Goal: Transaction & Acquisition: Book appointment/travel/reservation

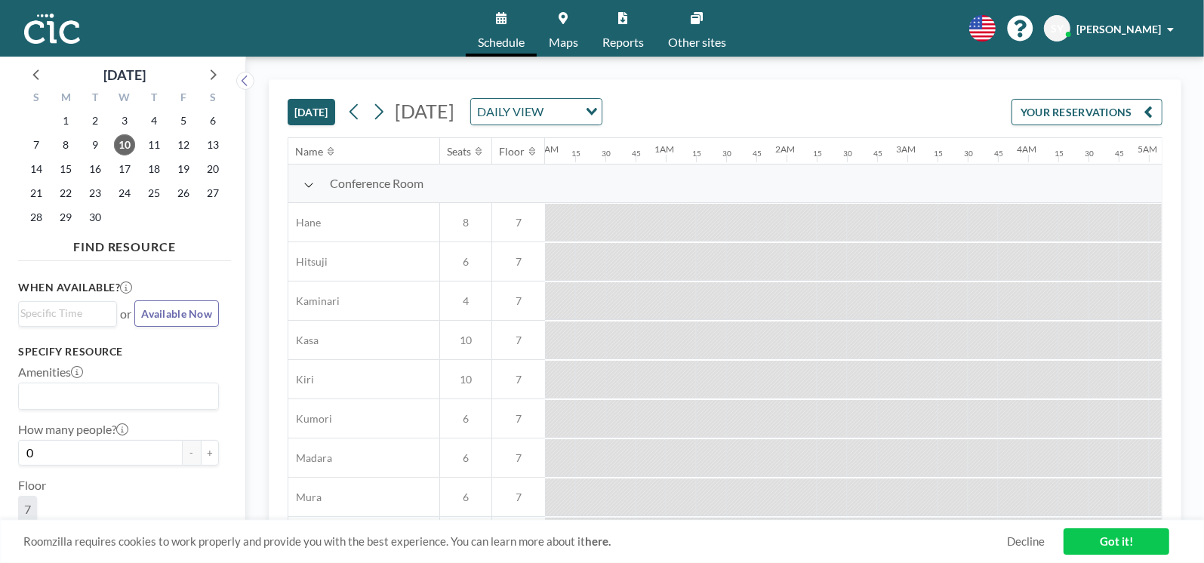
scroll to position [0, 1902]
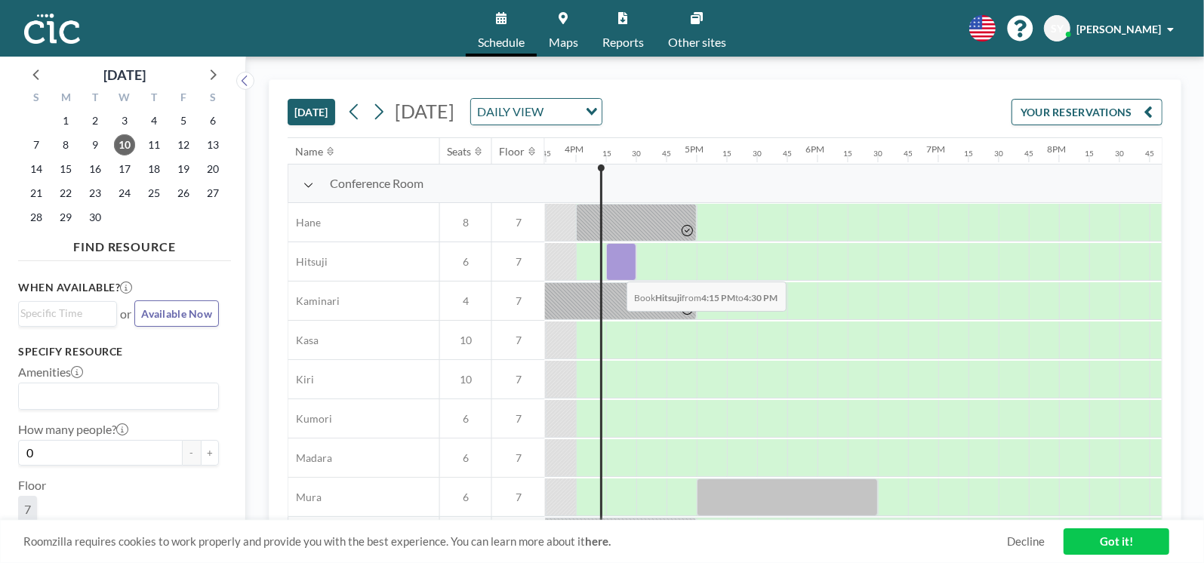
drag, startPoint x: 617, startPoint y: 277, endPoint x: 615, endPoint y: 270, distance: 7.9
click at [615, 270] on div at bounding box center [621, 262] width 30 height 38
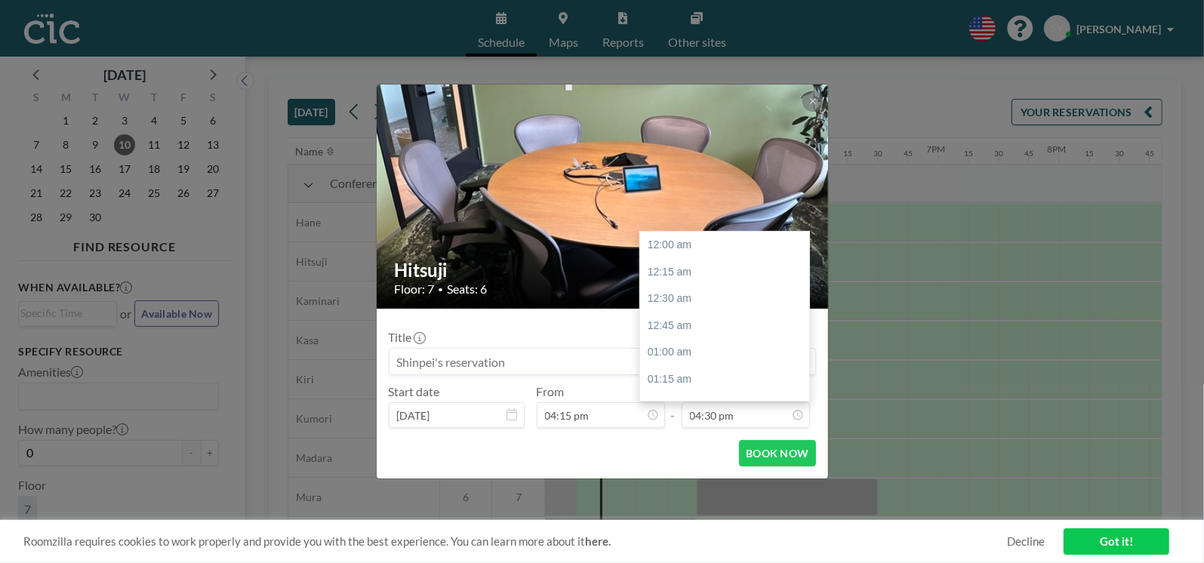
scroll to position [1772, 0]
click at [698, 300] on div "05:00 pm" at bounding box center [728, 300] width 177 height 27
type input "05:00 pm"
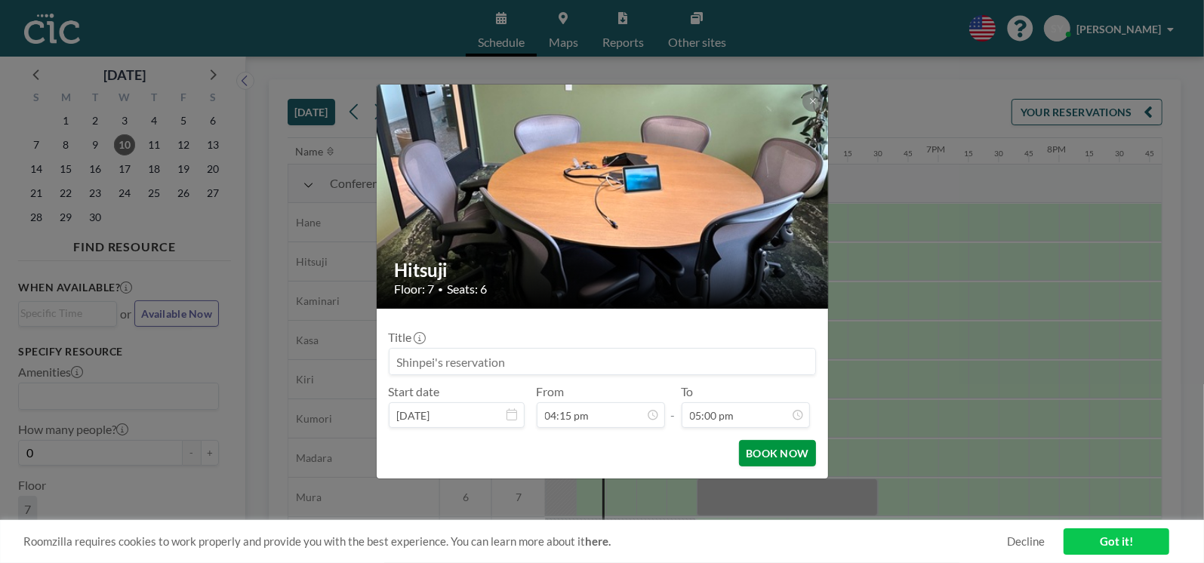
click at [760, 447] on button "BOOK NOW" at bounding box center [777, 453] width 76 height 26
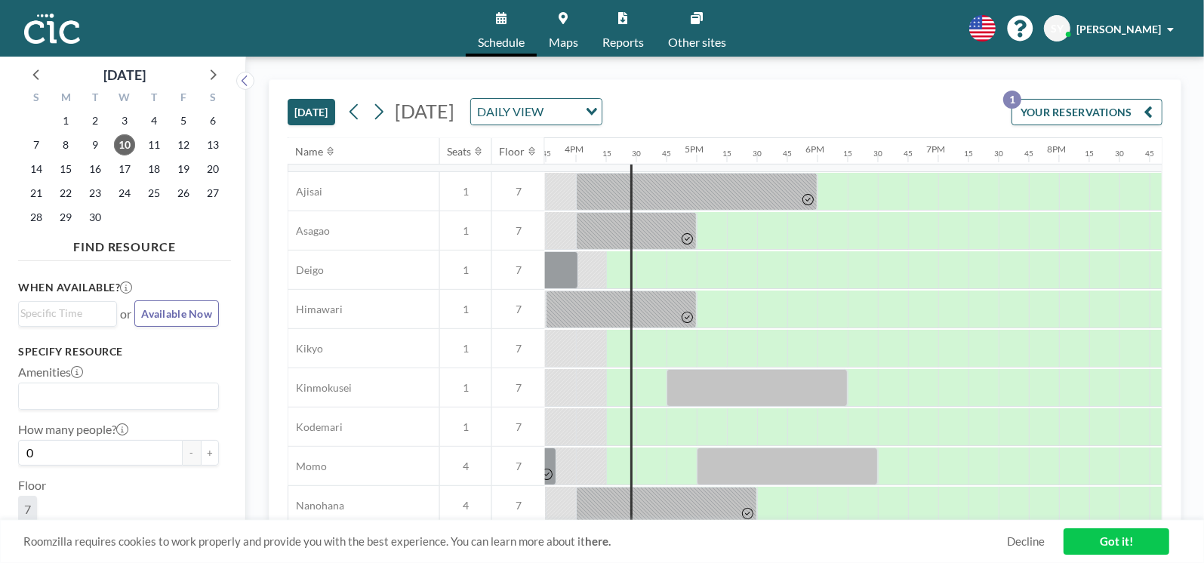
scroll to position [464, 1902]
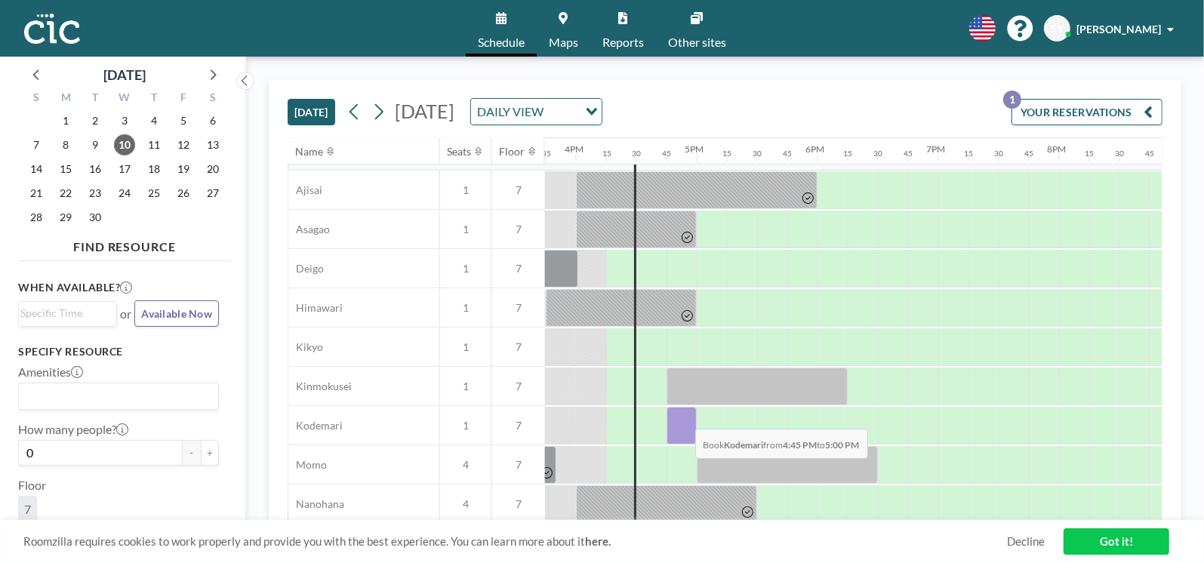
click at [683, 417] on div at bounding box center [682, 426] width 30 height 38
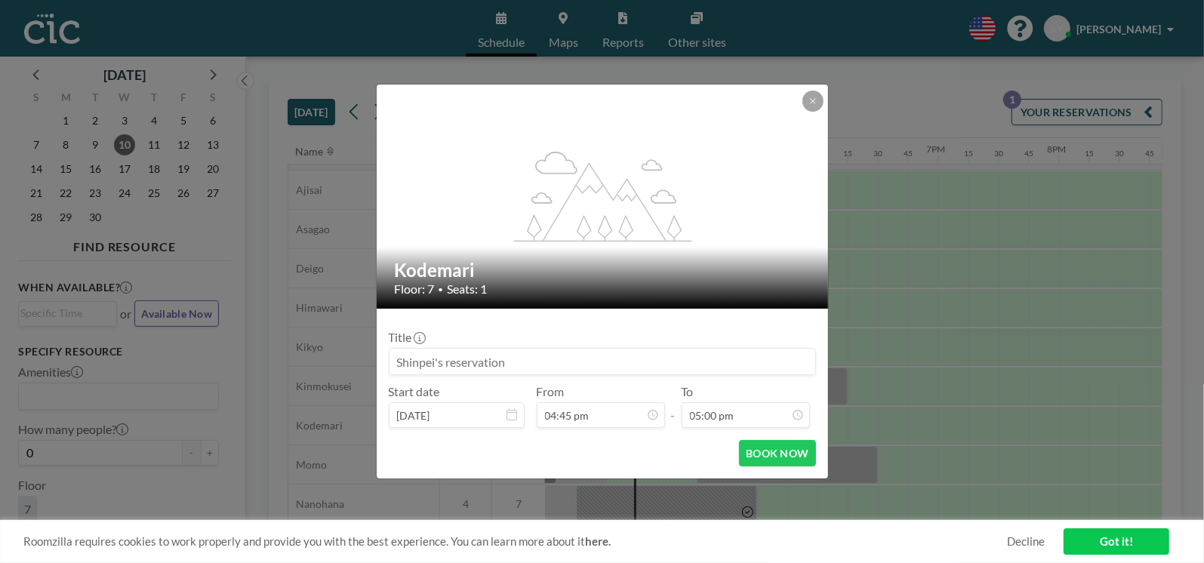
scroll to position [1826, 0]
click at [858, 288] on div "flex-grow: 1.2; Kodemari Floor: 7 • Seats: 1 Title Start date [DATE] From 04:45…" at bounding box center [602, 281] width 1204 height 563
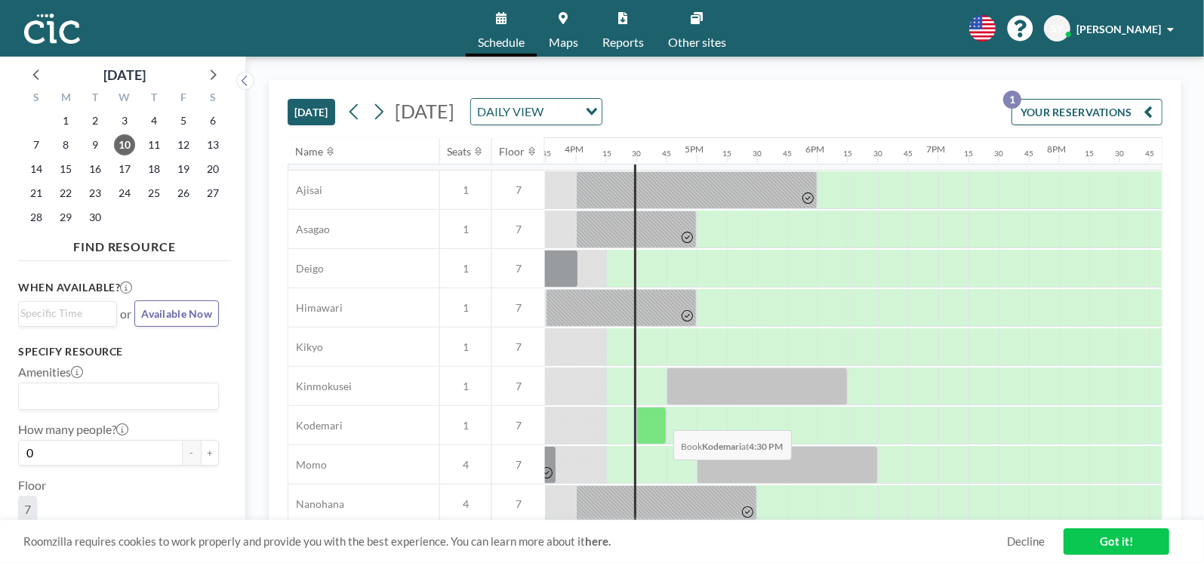
click at [661, 418] on div at bounding box center [651, 426] width 30 height 38
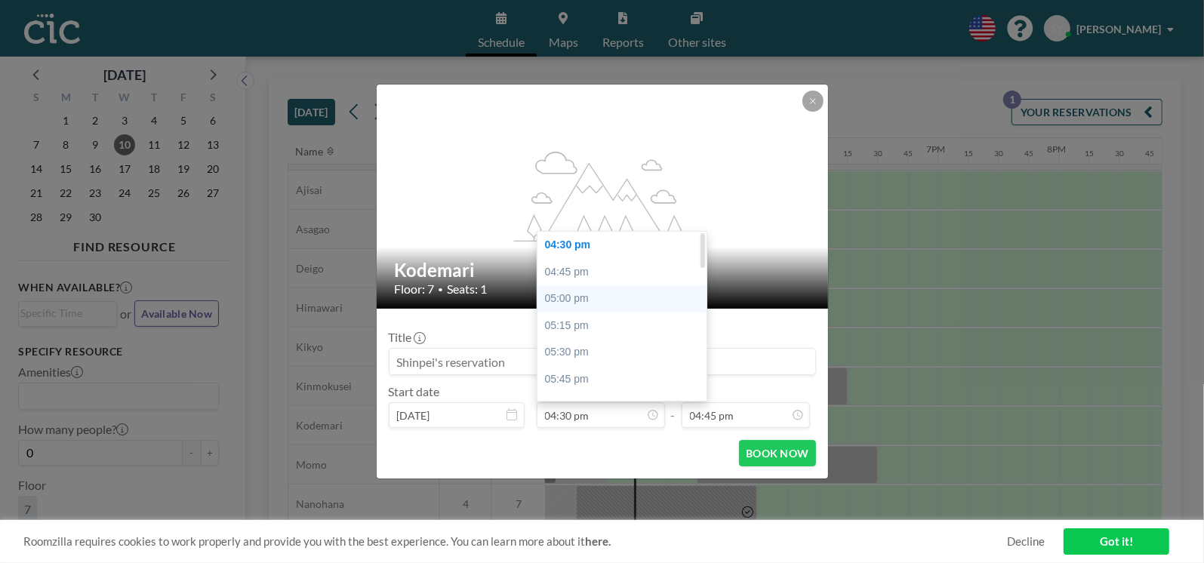
click at [588, 286] on div "05:00 pm" at bounding box center [626, 298] width 177 height 27
type input "05:00 pm"
type input "05:15 pm"
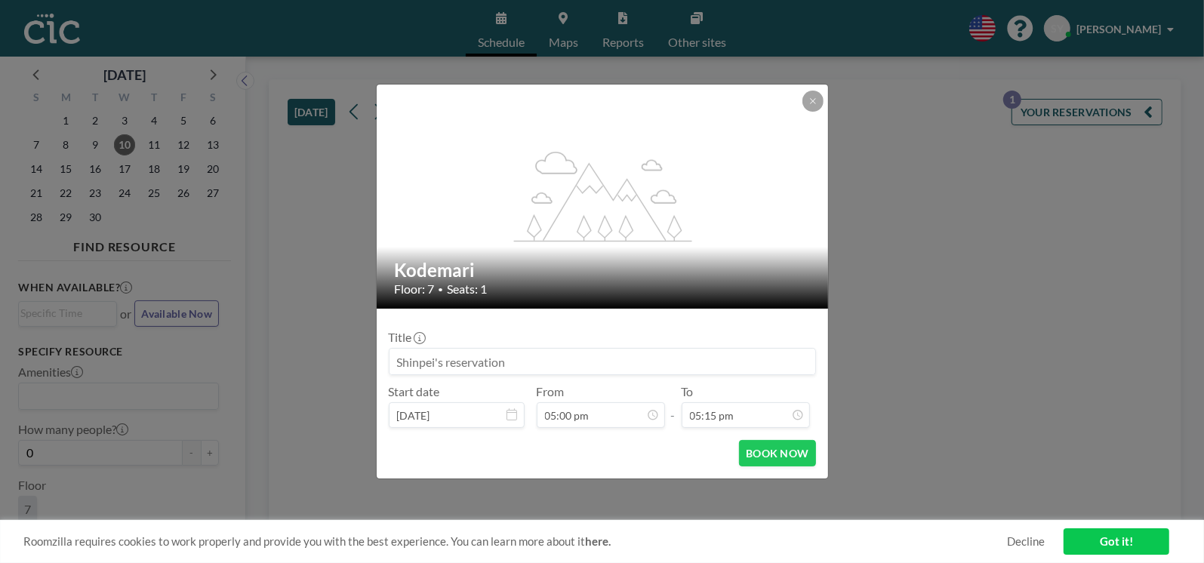
scroll to position [1853, 0]
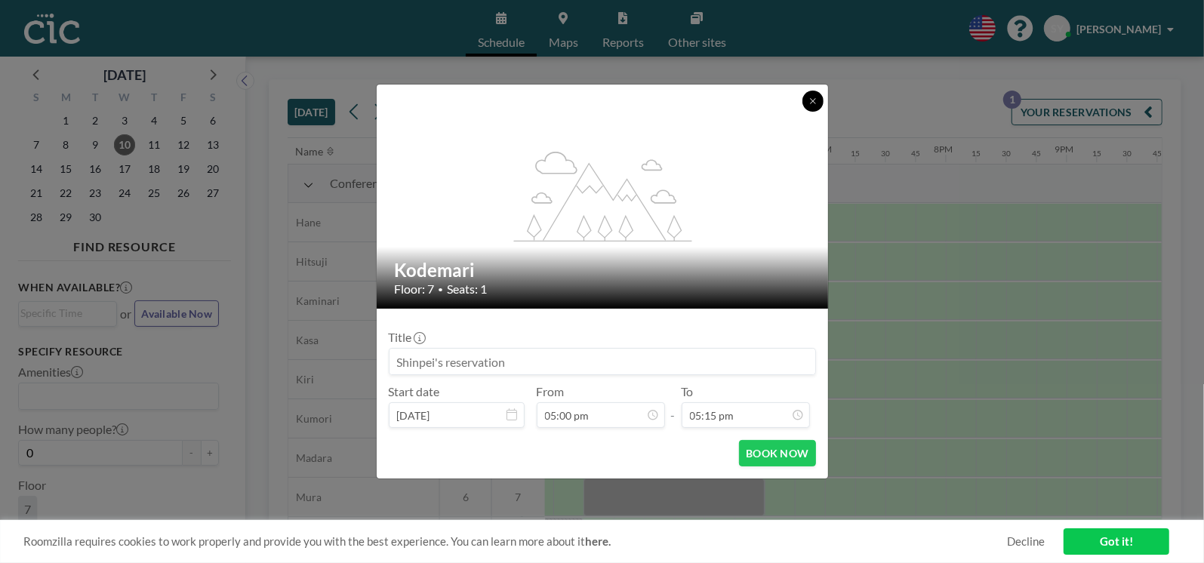
click at [813, 97] on icon at bounding box center [813, 101] width 9 height 9
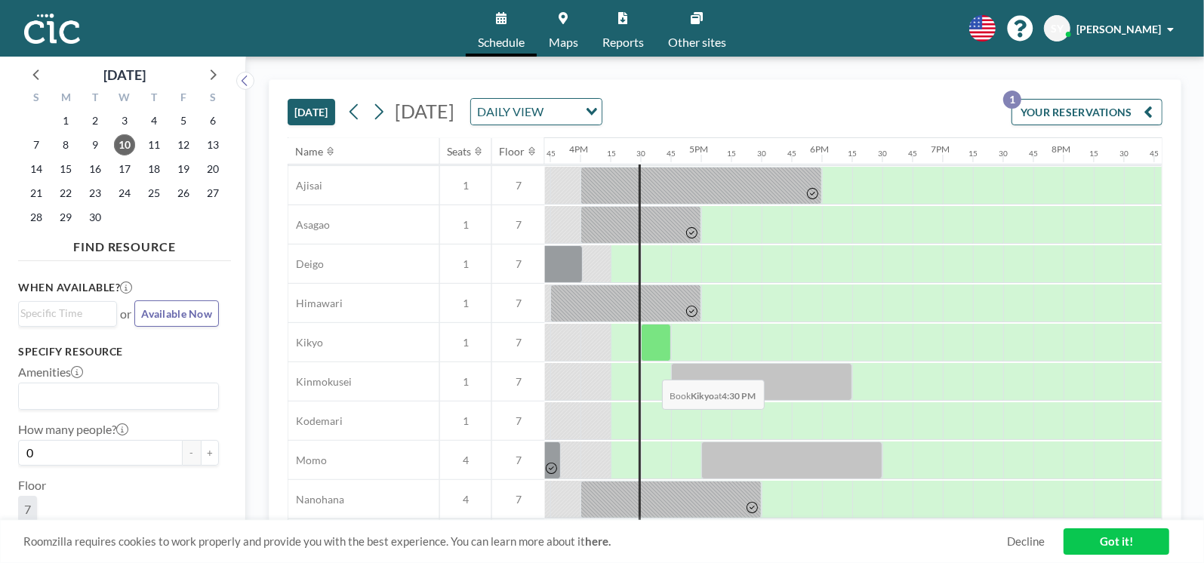
scroll to position [467, 1897]
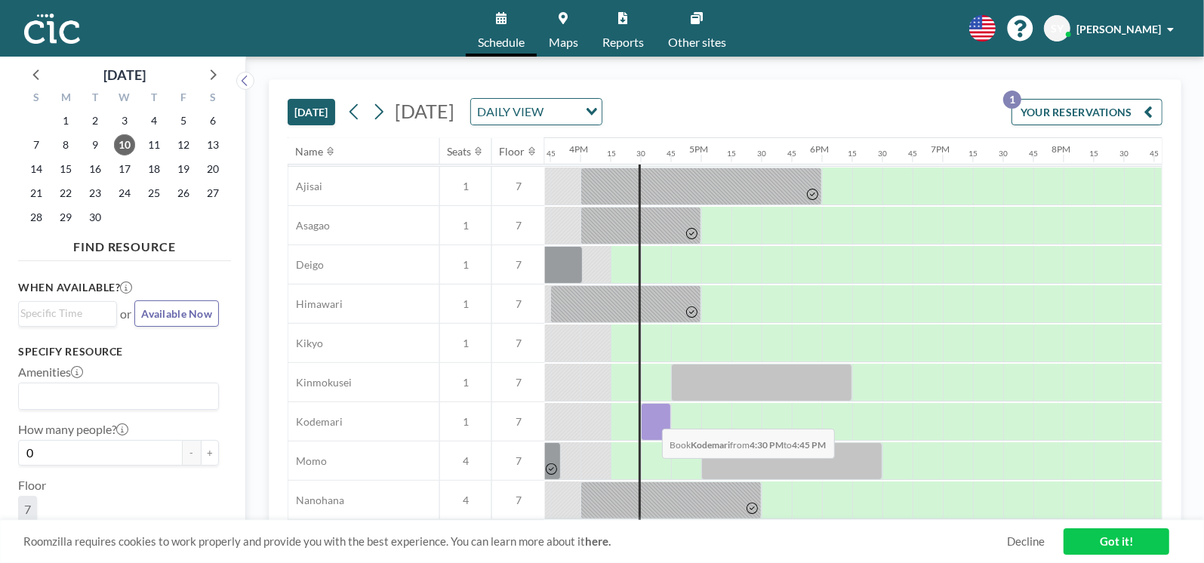
click at [650, 417] on div at bounding box center [656, 422] width 30 height 38
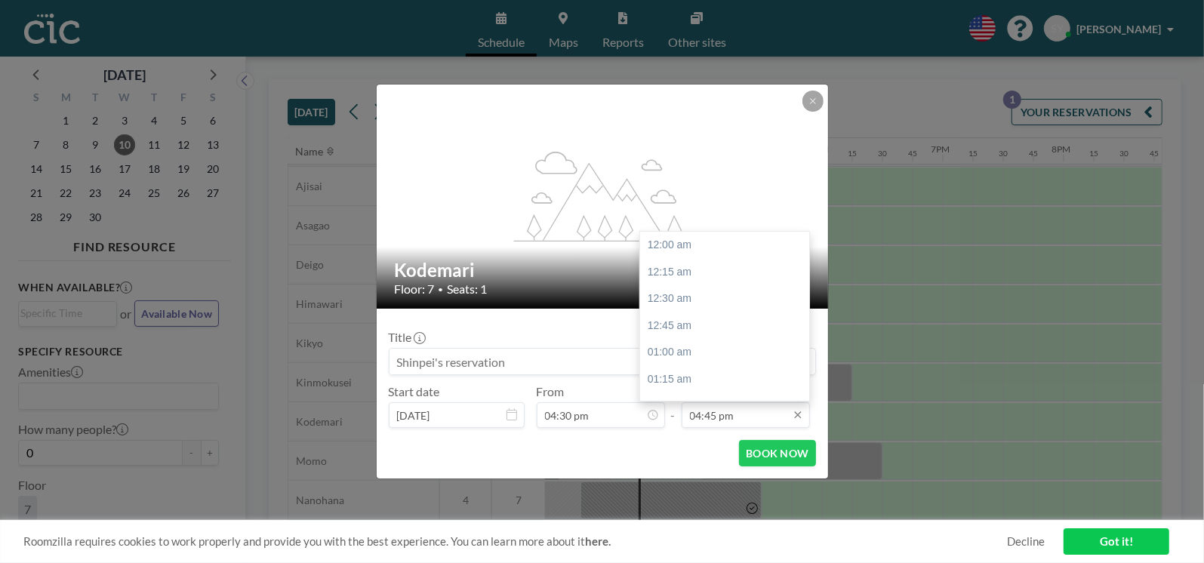
scroll to position [1799, 0]
click at [750, 418] on input "04:45 pm" at bounding box center [746, 415] width 128 height 26
click at [698, 276] on div "05:00 pm" at bounding box center [728, 273] width 177 height 27
type input "05:00 pm"
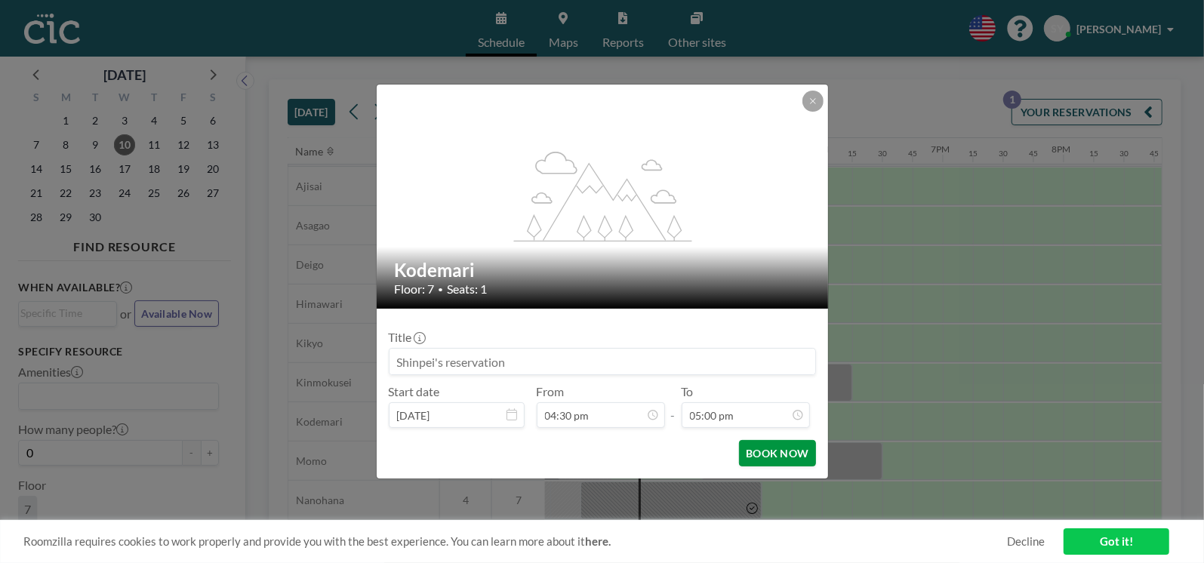
scroll to position [1826, 0]
click at [760, 451] on button "BOOK NOW" at bounding box center [777, 453] width 76 height 26
